Goal: Transaction & Acquisition: Purchase product/service

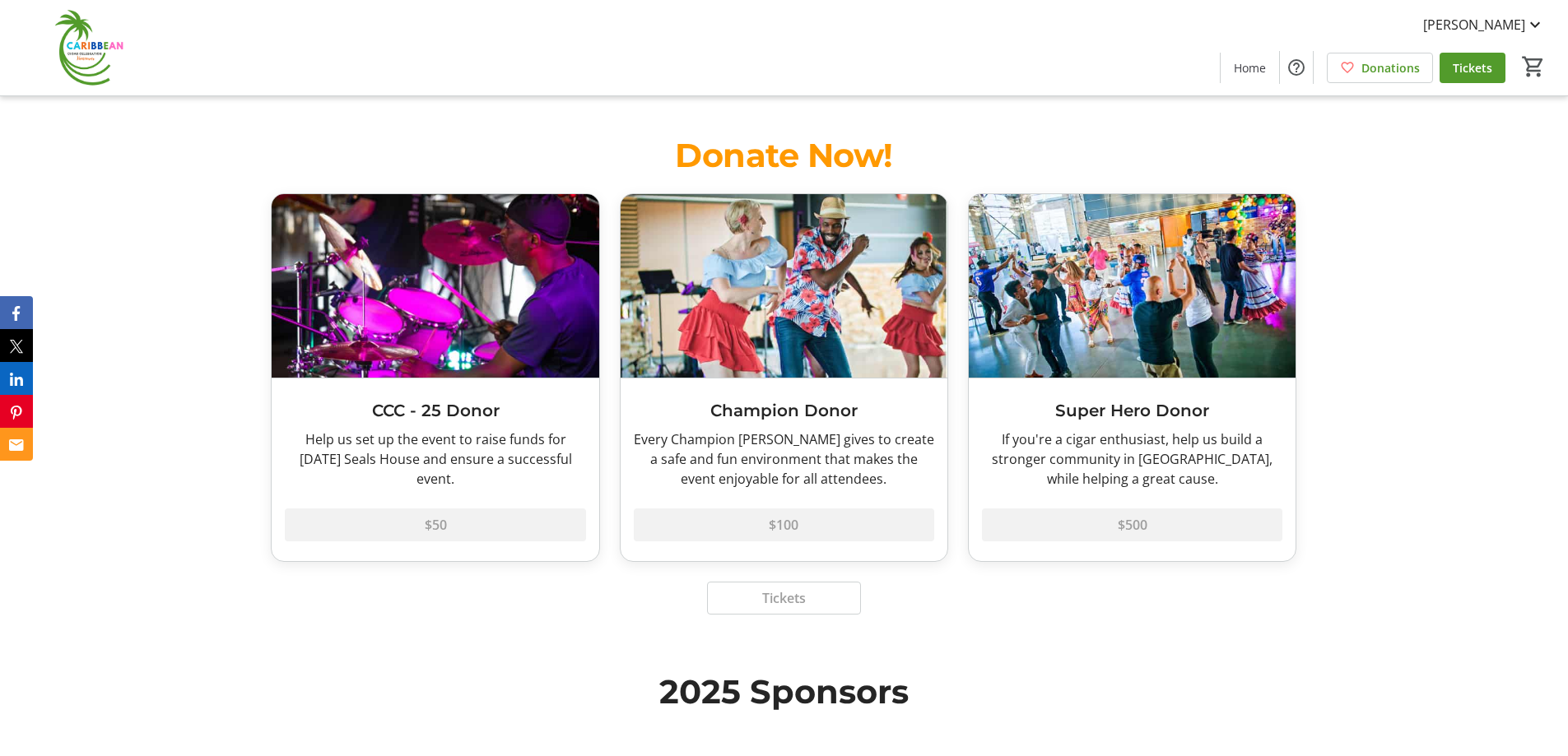
scroll to position [1070, 0]
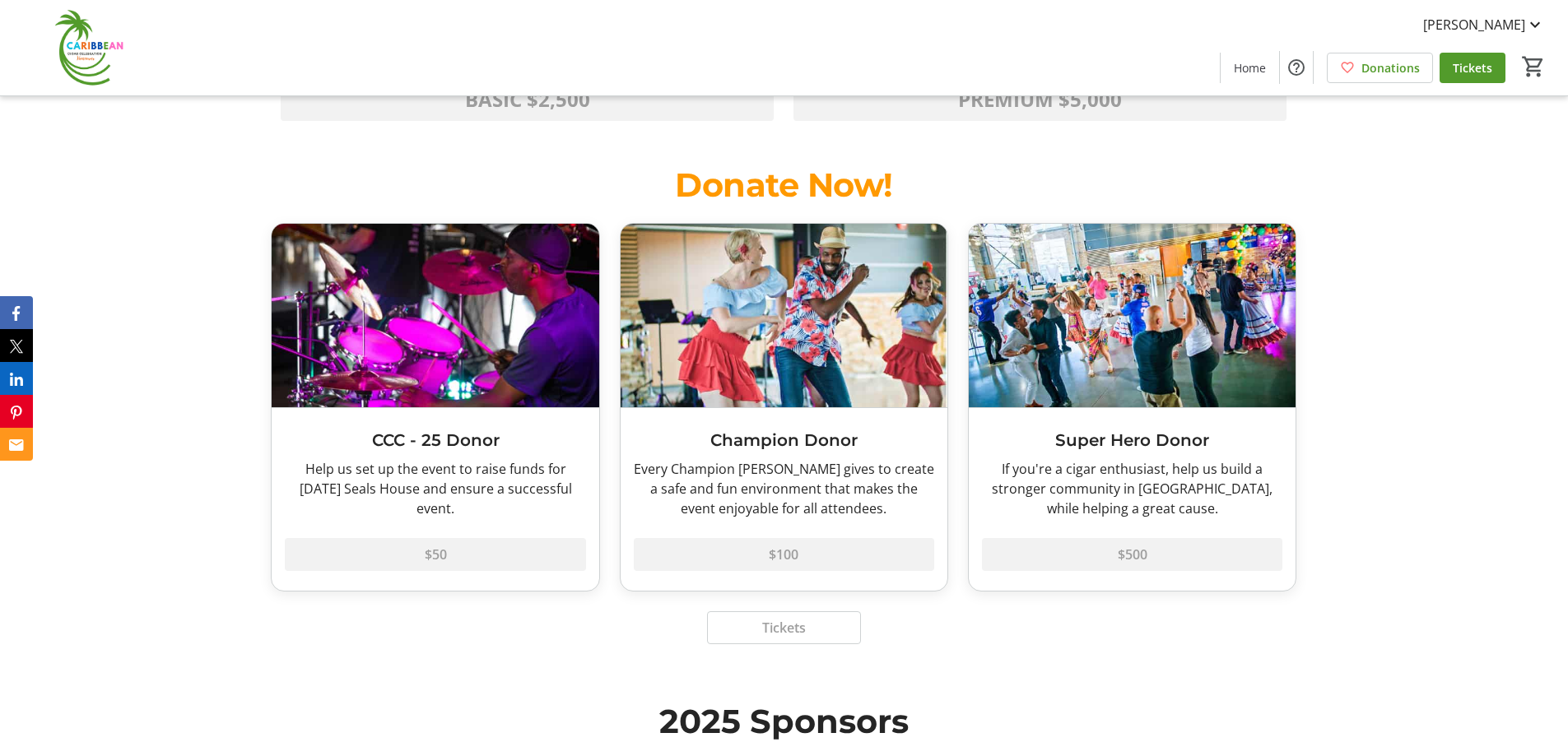
click at [843, 362] on img at bounding box center [784, 315] width 327 height 183
click at [823, 353] on img at bounding box center [784, 315] width 327 height 183
drag, startPoint x: 791, startPoint y: 351, endPoint x: 886, endPoint y: 288, distance: 114.0
drag, startPoint x: 886, startPoint y: 288, endPoint x: 819, endPoint y: 280, distance: 67.5
click at [820, 279] on img at bounding box center [784, 315] width 327 height 183
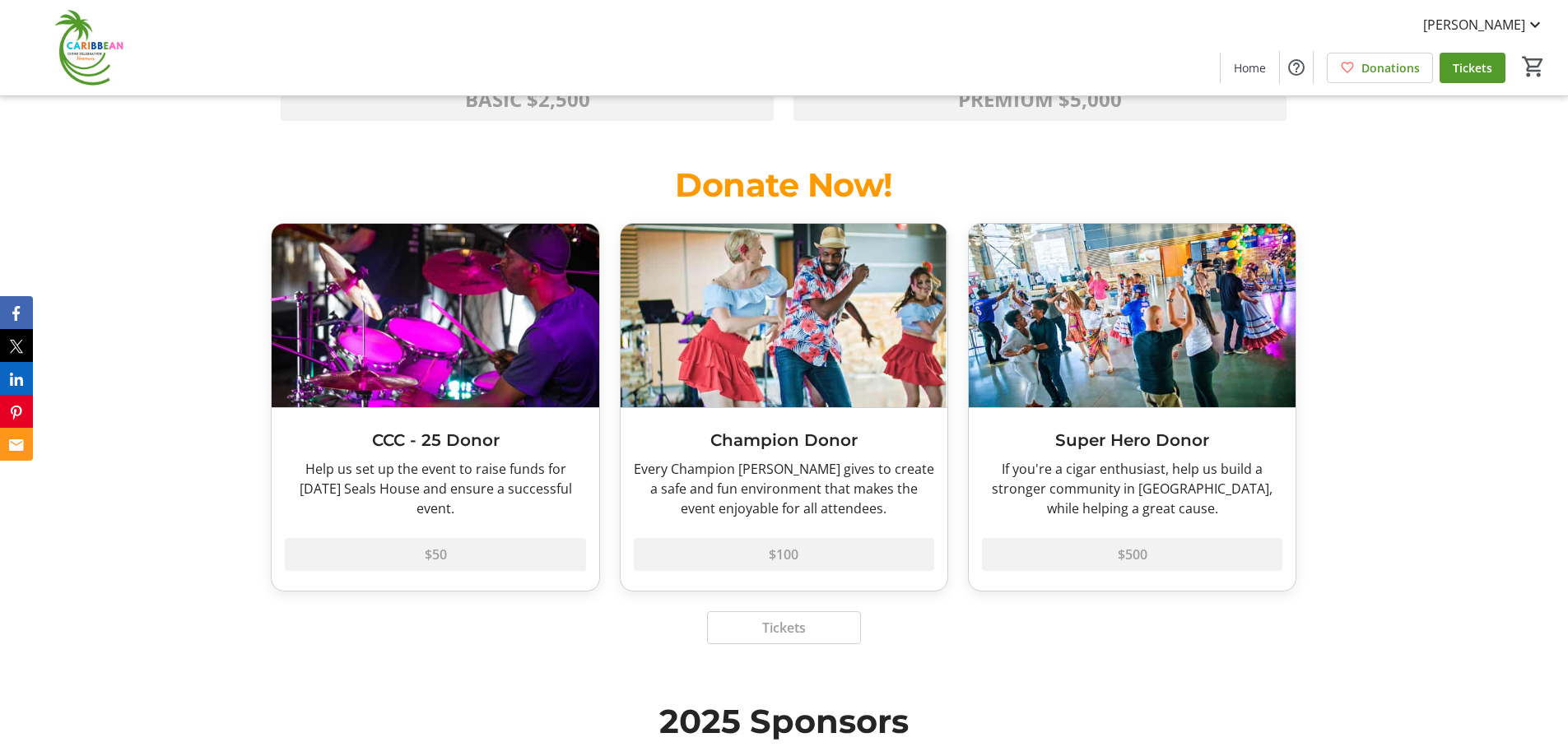
click at [816, 280] on img at bounding box center [784, 315] width 327 height 183
click at [813, 280] on img at bounding box center [784, 315] width 327 height 183
click at [1094, 323] on img at bounding box center [1132, 315] width 327 height 183
drag, startPoint x: 1220, startPoint y: 379, endPoint x: 1393, endPoint y: 350, distance: 175.4
click at [1393, 350] on div "Donate Now! CCC - 25 Donor Help us set up the event to raise funds for [DATE] S…" at bounding box center [784, 408] width 1568 height 536
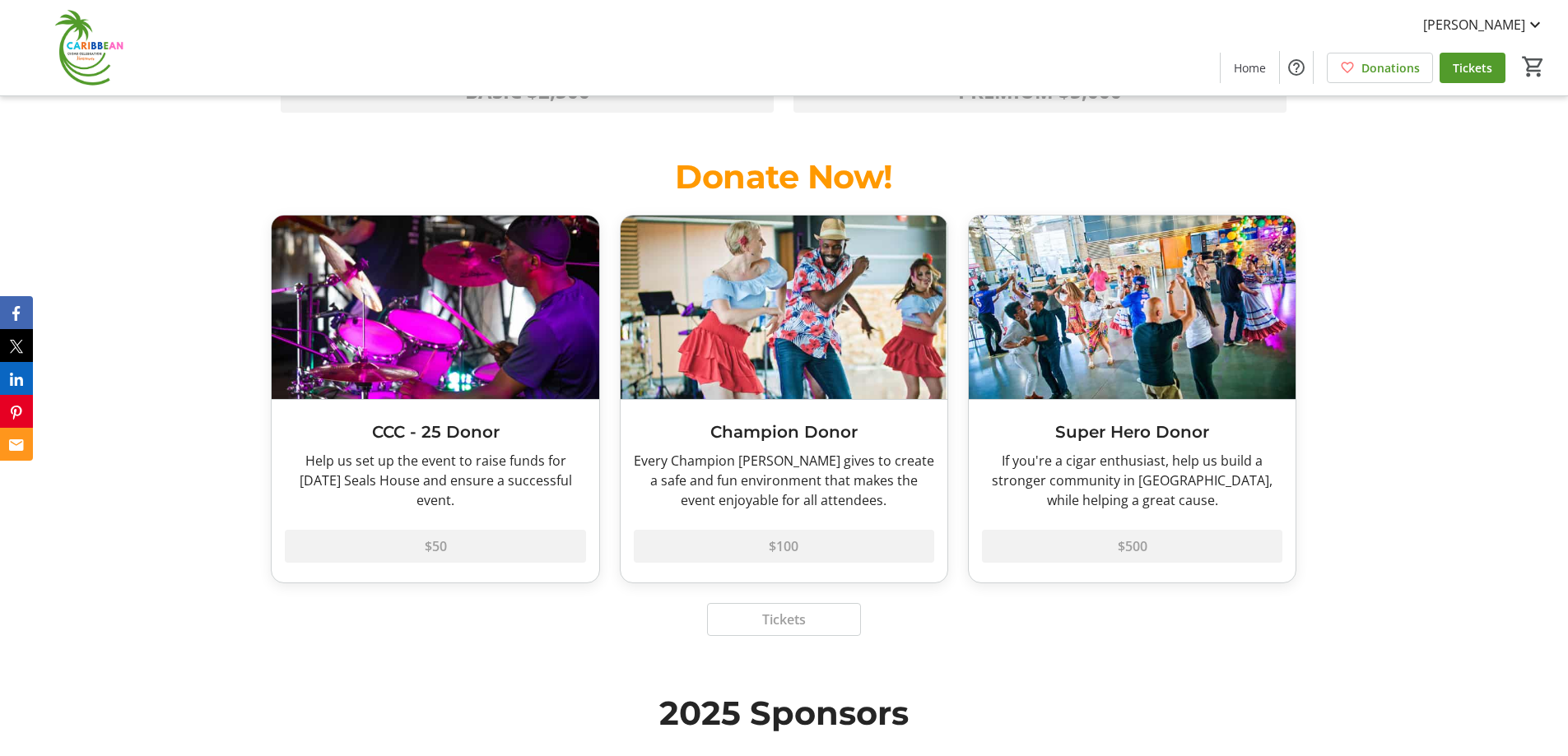
scroll to position [906, 0]
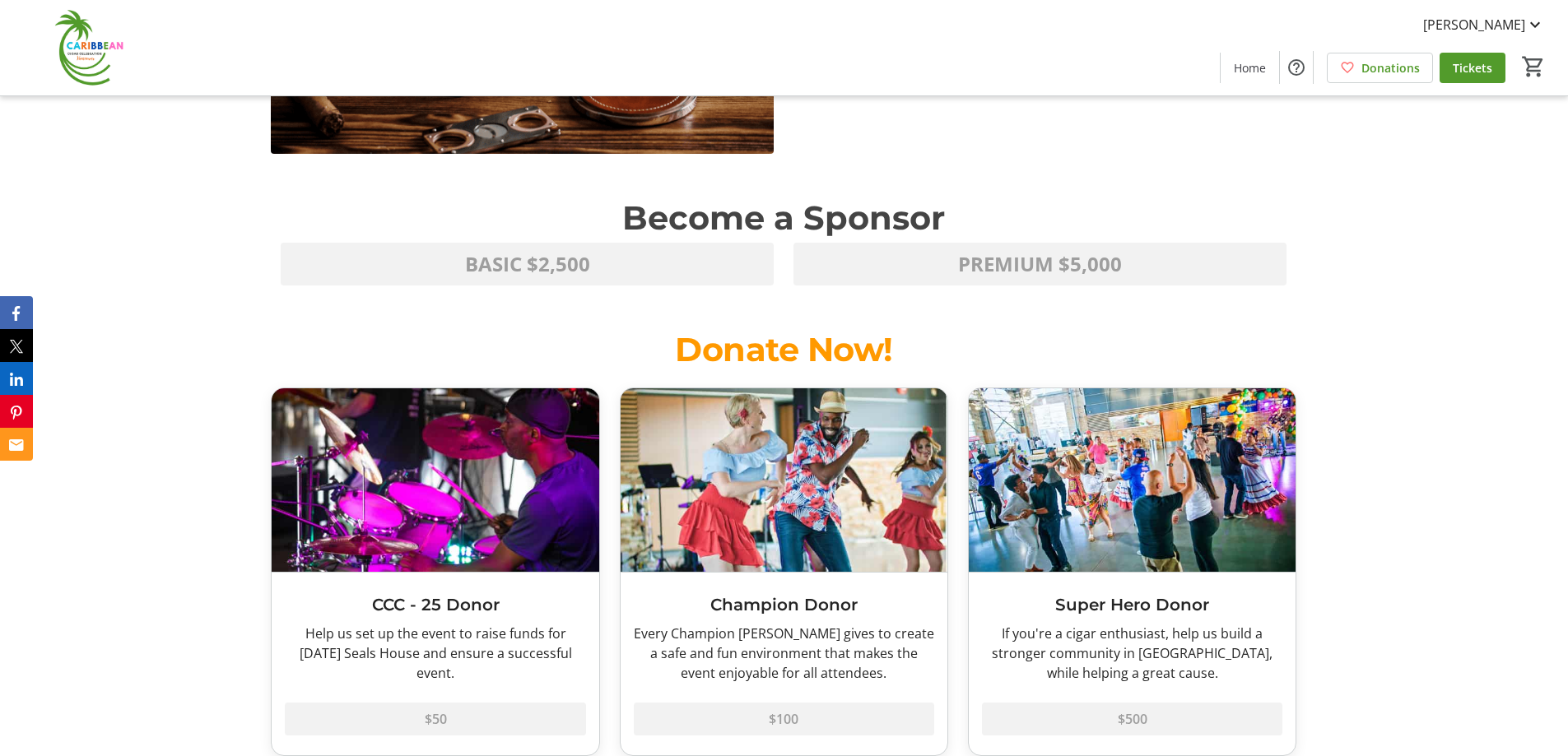
drag, startPoint x: 874, startPoint y: 456, endPoint x: 799, endPoint y: 486, distance: 80.8
click at [704, 462] on img at bounding box center [784, 480] width 327 height 183
click at [1118, 495] on img at bounding box center [1132, 480] width 327 height 183
click at [1289, 480] on img at bounding box center [1132, 480] width 327 height 183
